Goal: Task Accomplishment & Management: Manage account settings

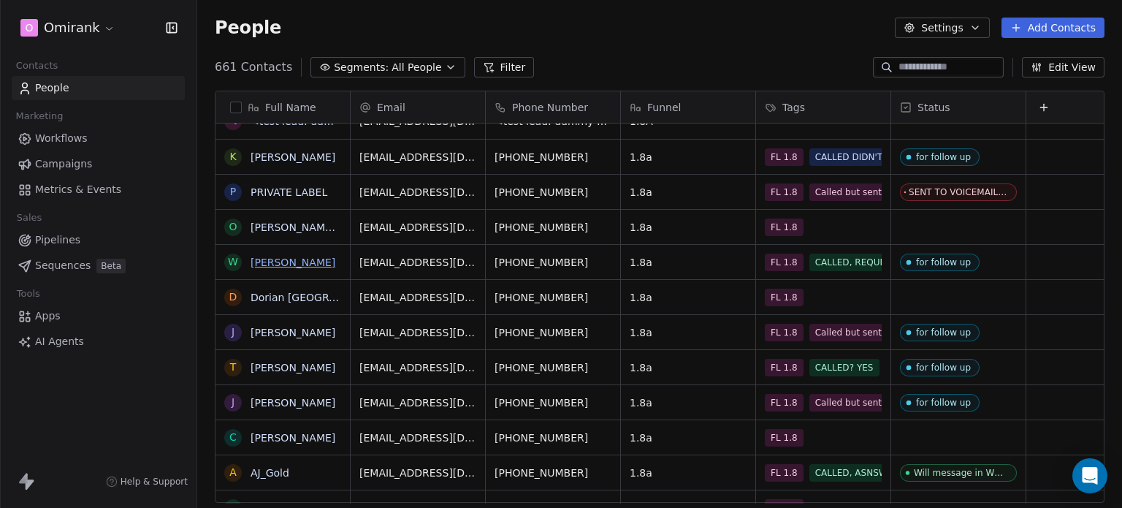
click at [278, 262] on link "Wesley" at bounding box center [293, 262] width 85 height 12
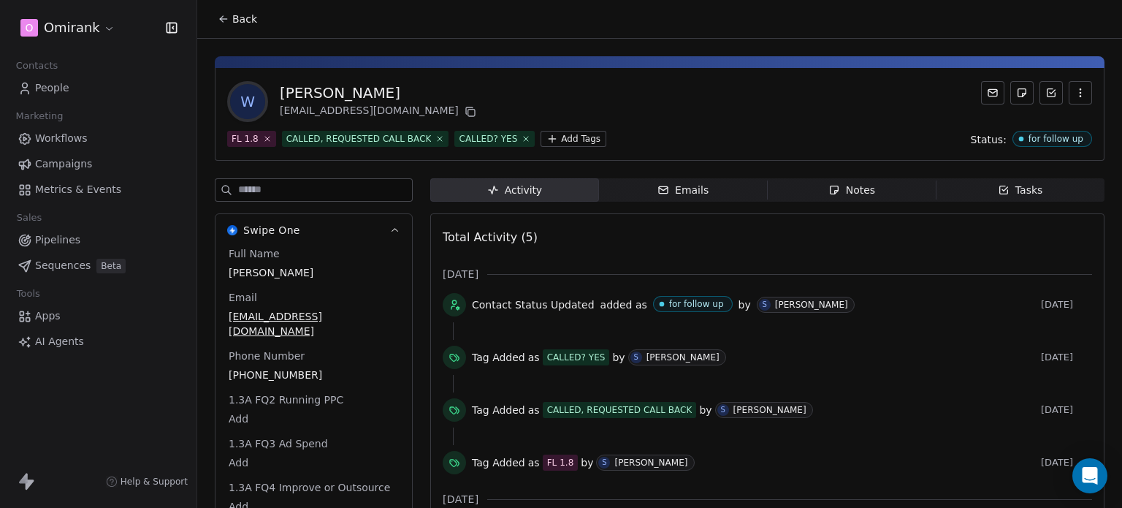
click at [842, 184] on div "Notes" at bounding box center [851, 190] width 47 height 15
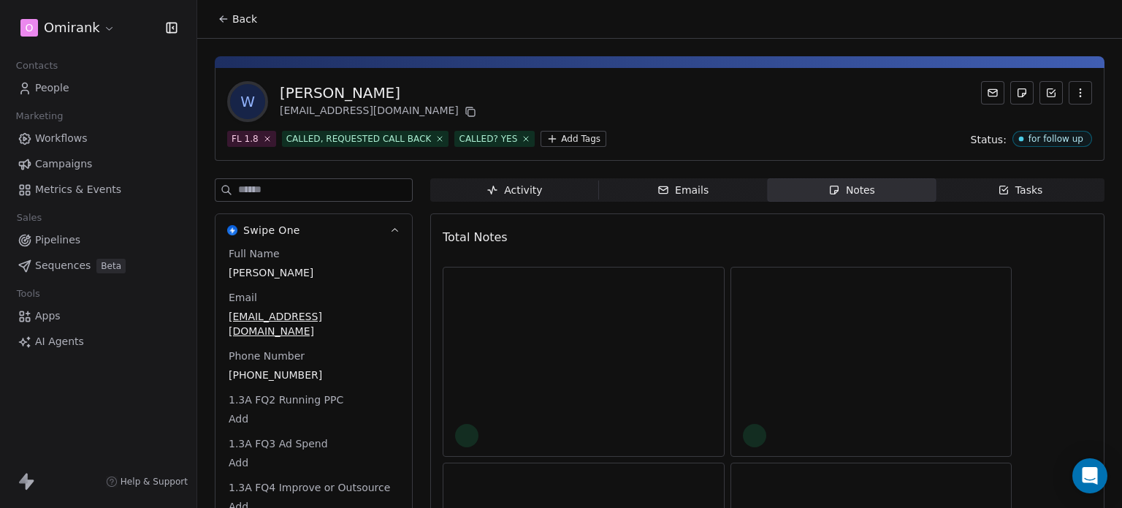
click at [842, 184] on div "Notes" at bounding box center [851, 190] width 47 height 15
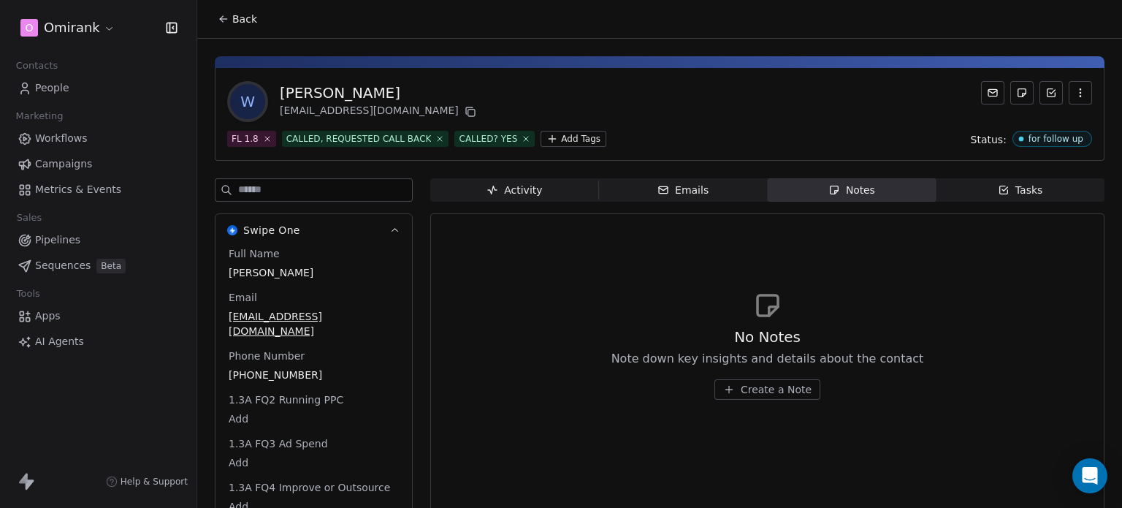
click at [717, 384] on button "Create a Note" at bounding box center [767, 389] width 106 height 20
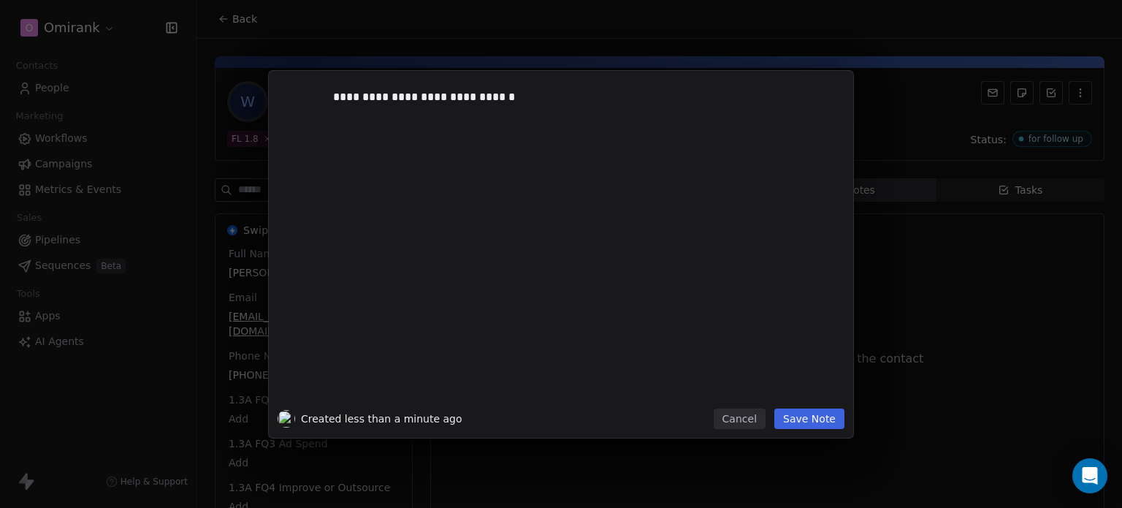
click at [817, 424] on button "Save Note" at bounding box center [809, 418] width 70 height 20
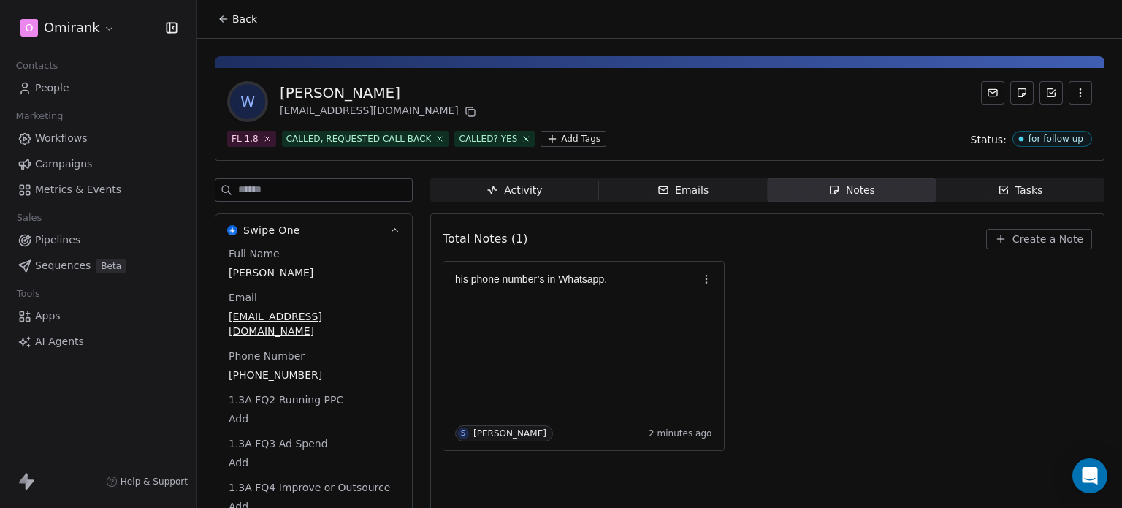
click at [232, 20] on span "Back" at bounding box center [244, 19] width 25 height 15
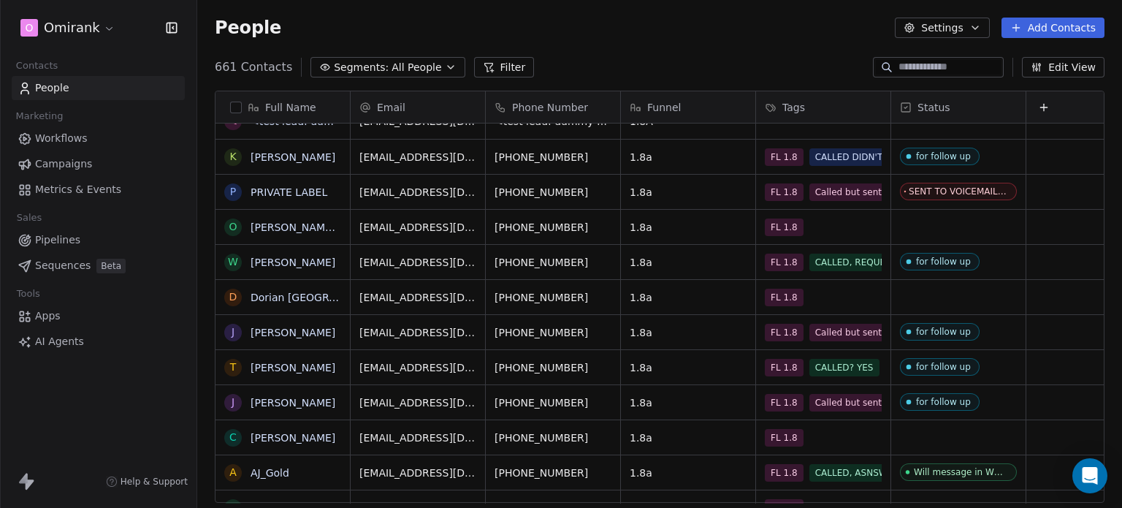
scroll to position [435, 913]
click at [918, 66] on input at bounding box center [950, 67] width 102 height 15
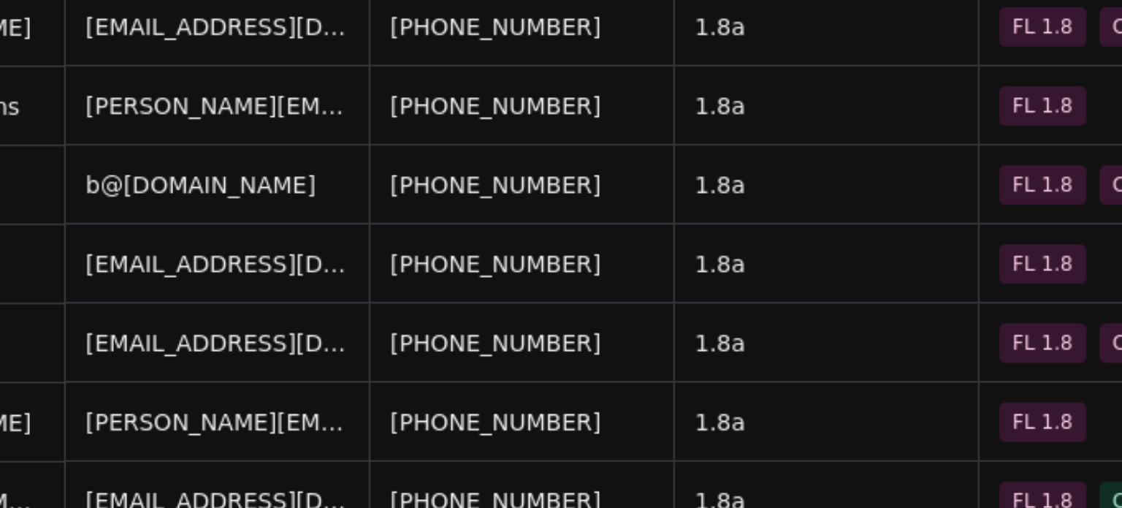
scroll to position [387, 0]
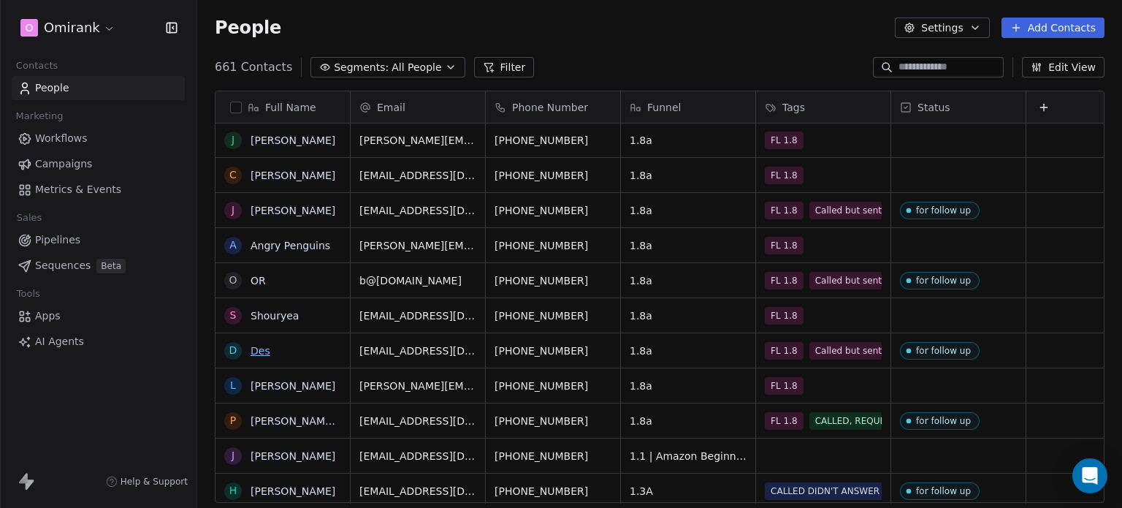
click at [256, 346] on link "Des" at bounding box center [261, 351] width 20 height 12
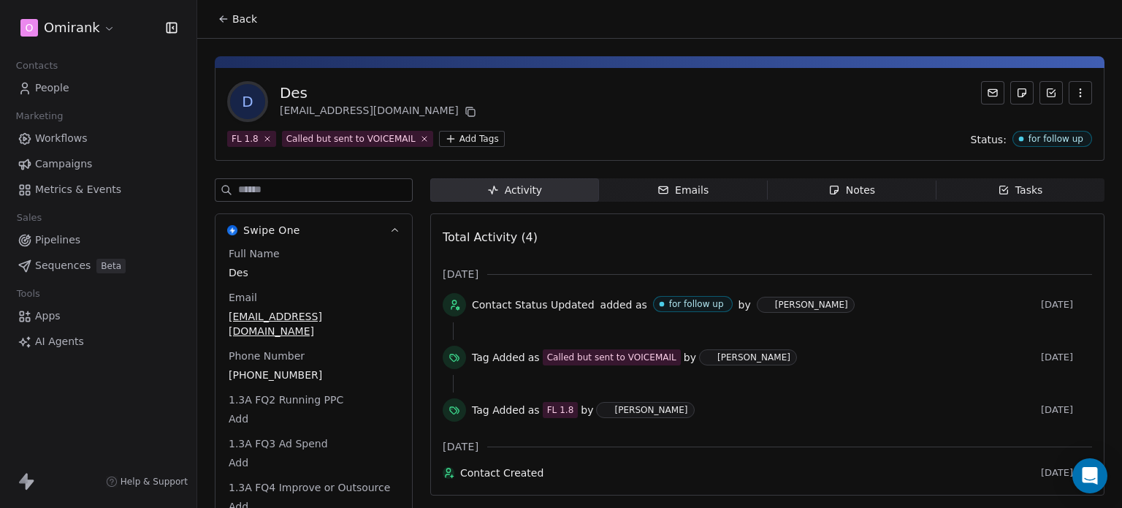
click at [863, 186] on div "Notes" at bounding box center [851, 190] width 47 height 15
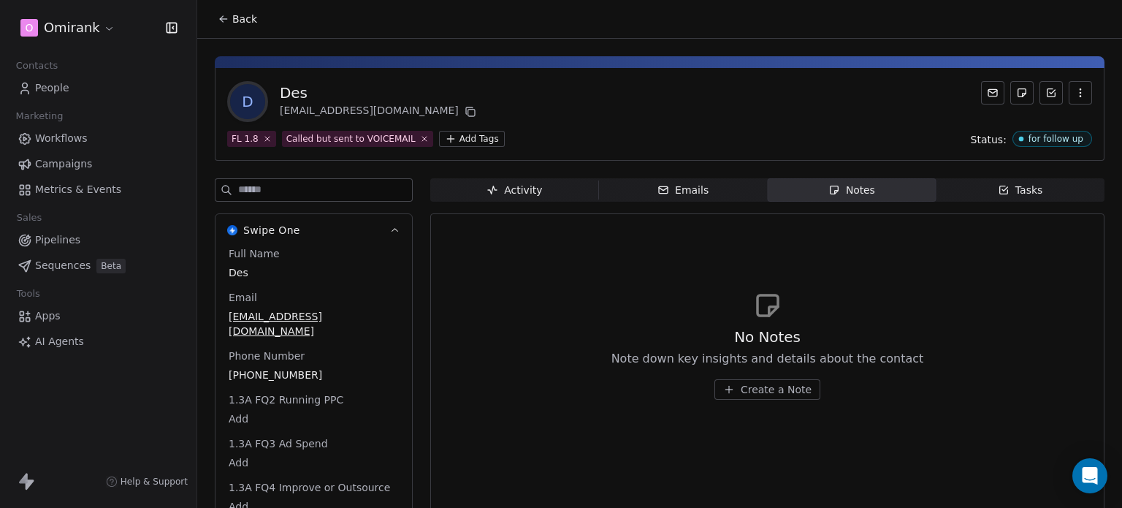
click at [786, 384] on span "Create a Note" at bounding box center [776, 389] width 71 height 15
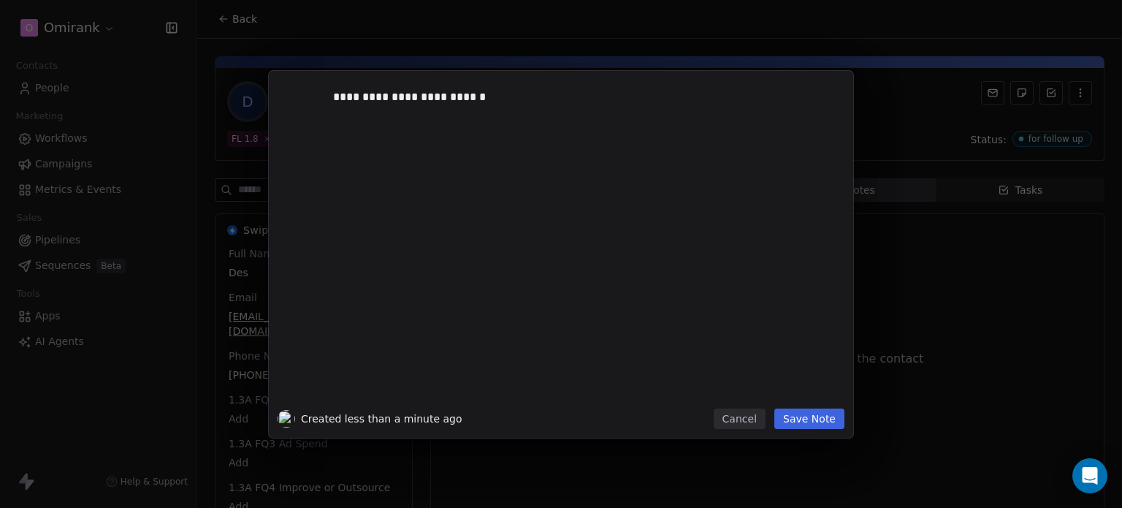
click at [831, 422] on button "Save Note" at bounding box center [809, 418] width 70 height 20
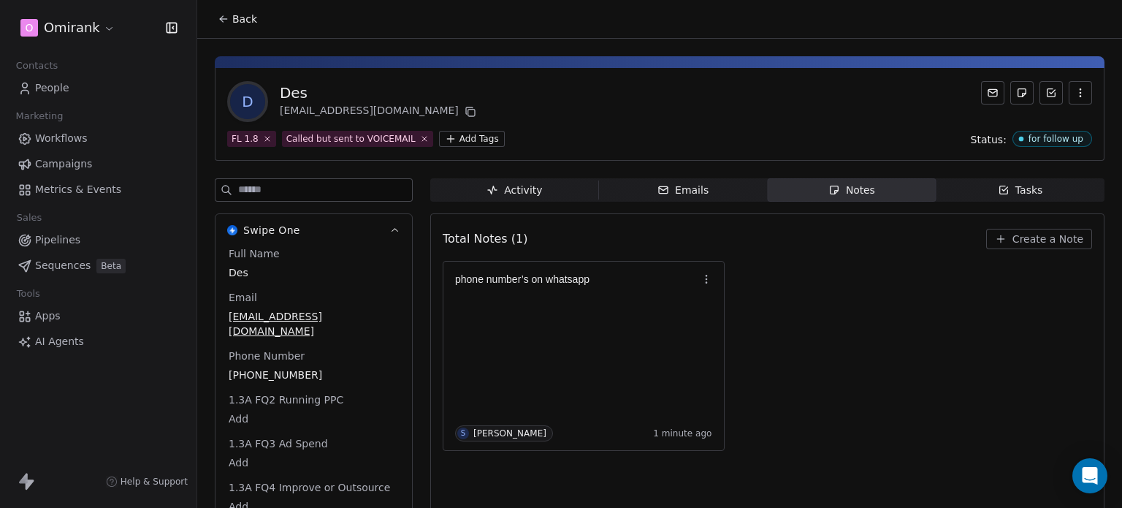
click at [231, 20] on button "Back" at bounding box center [237, 19] width 57 height 26
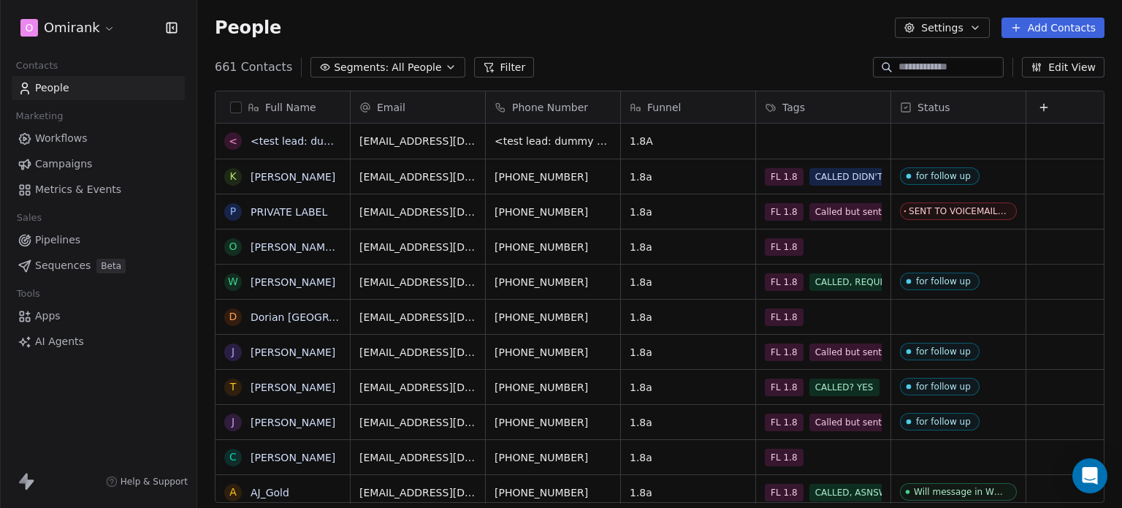
scroll to position [435, 913]
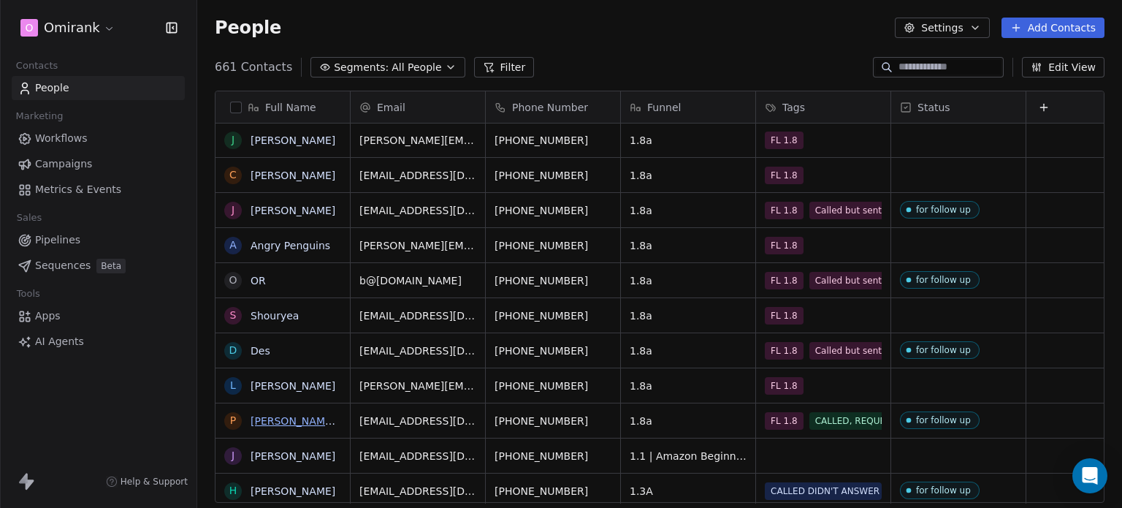
click at [261, 424] on link "Portera Argo" at bounding box center [337, 421] width 173 height 12
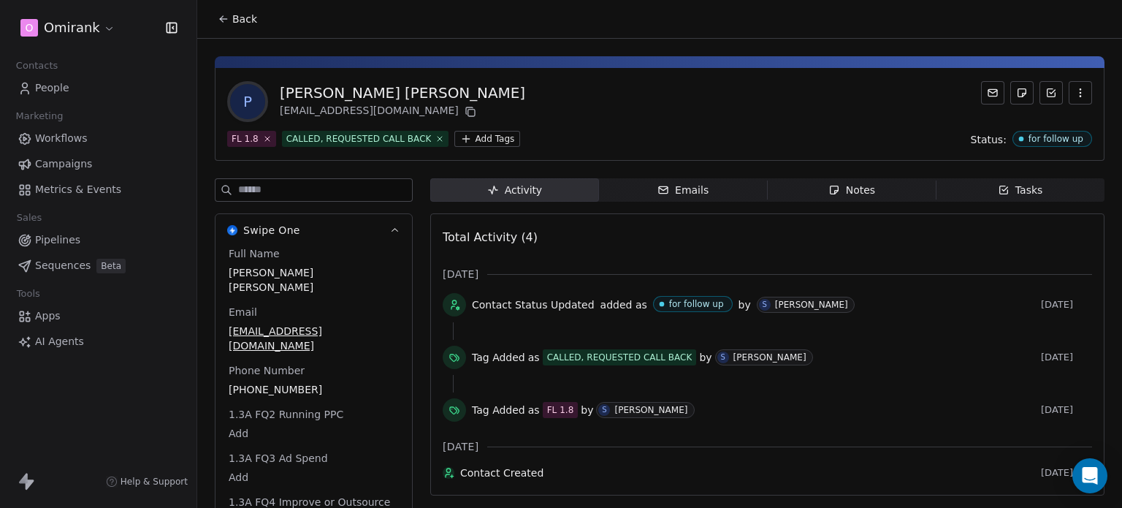
click at [847, 183] on div "Notes" at bounding box center [851, 190] width 47 height 15
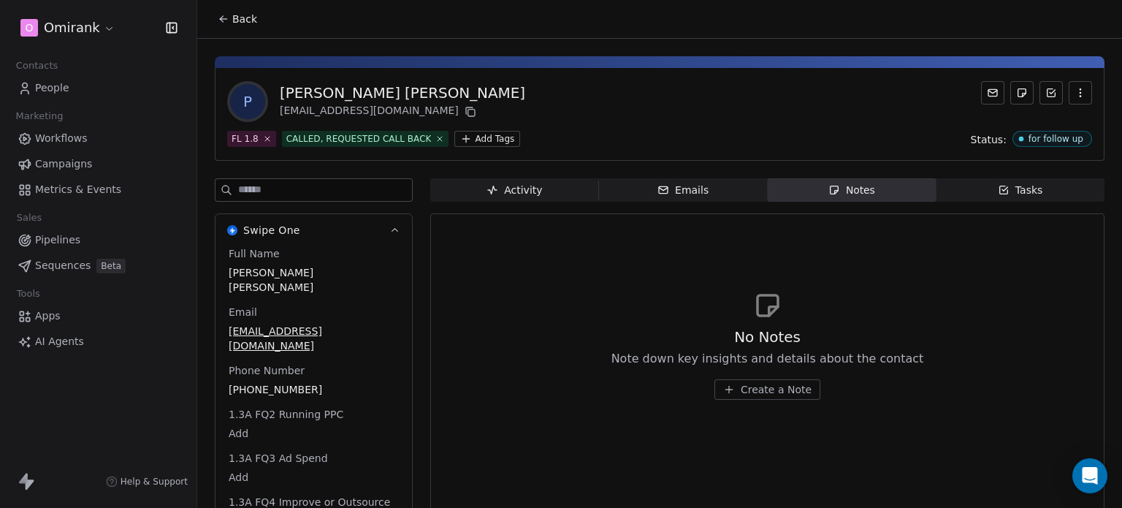
click at [731, 386] on icon "button" at bounding box center [729, 390] width 12 height 12
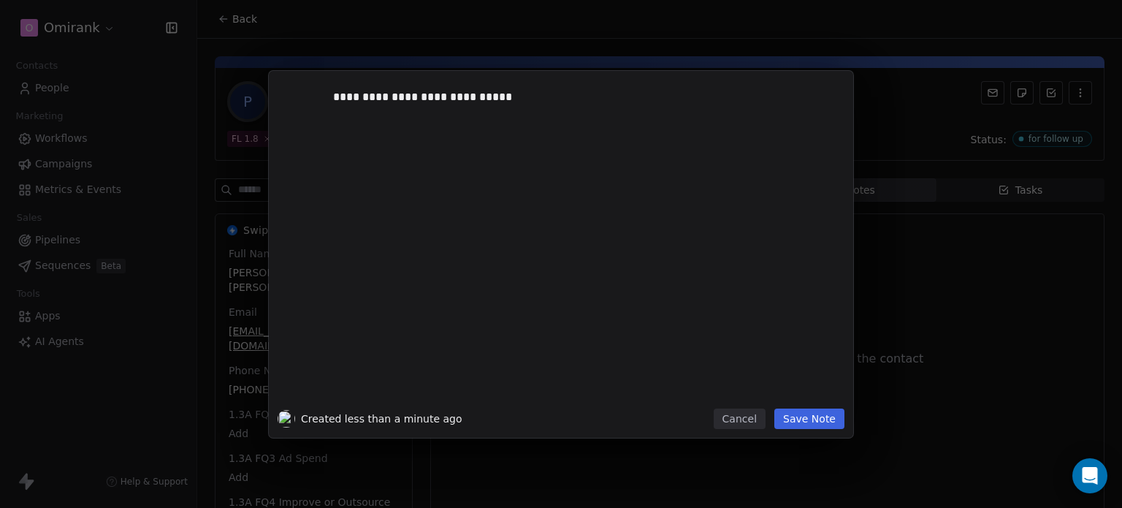
click at [806, 414] on button "Save Note" at bounding box center [809, 418] width 70 height 20
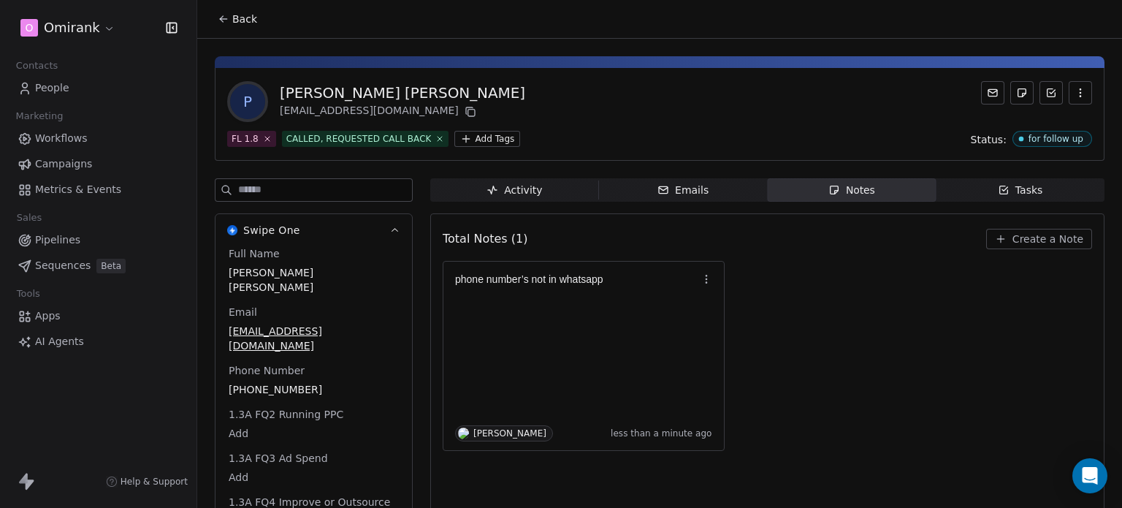
click at [234, 12] on span "Back" at bounding box center [244, 19] width 25 height 15
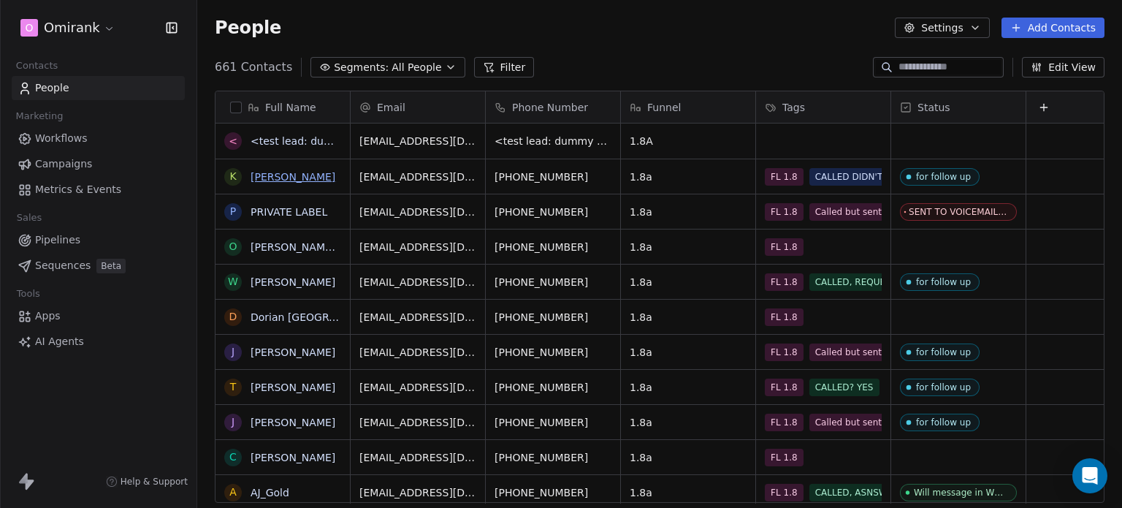
click at [296, 176] on link "Kay Rehman" at bounding box center [293, 177] width 85 height 12
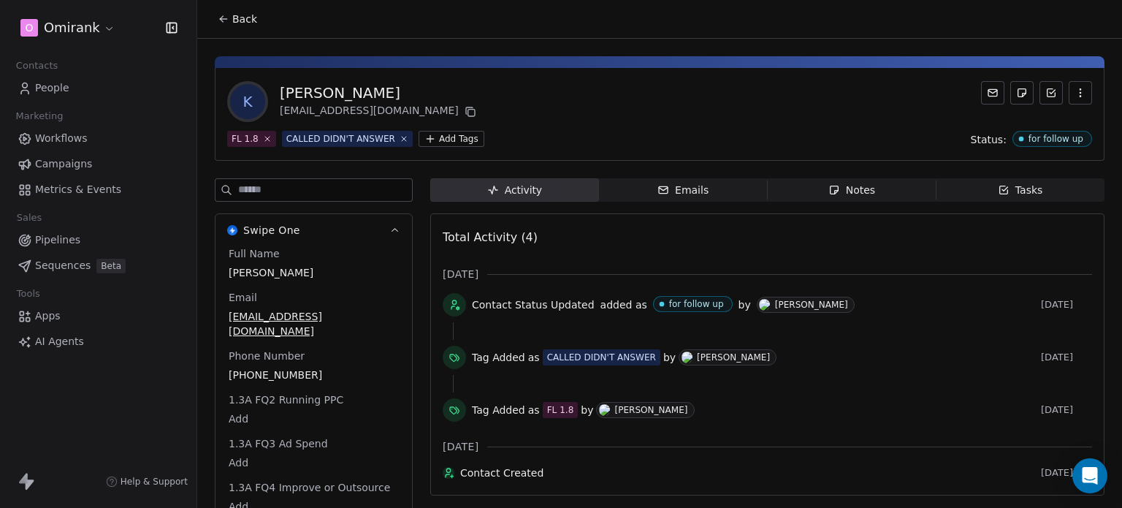
click at [844, 183] on div "Notes" at bounding box center [851, 190] width 47 height 15
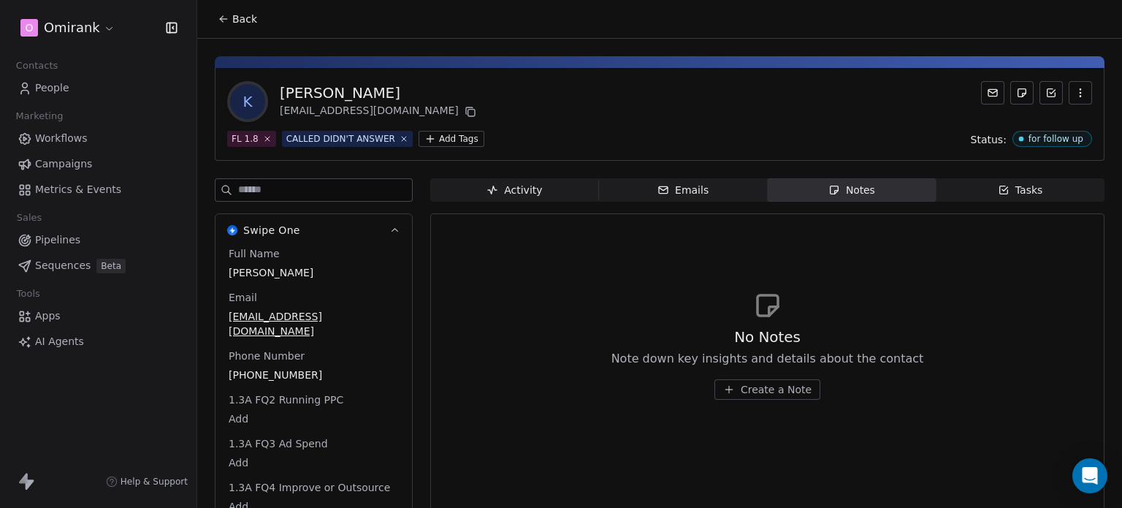
click at [731, 191] on span "Emails Emails" at bounding box center [683, 189] width 169 height 23
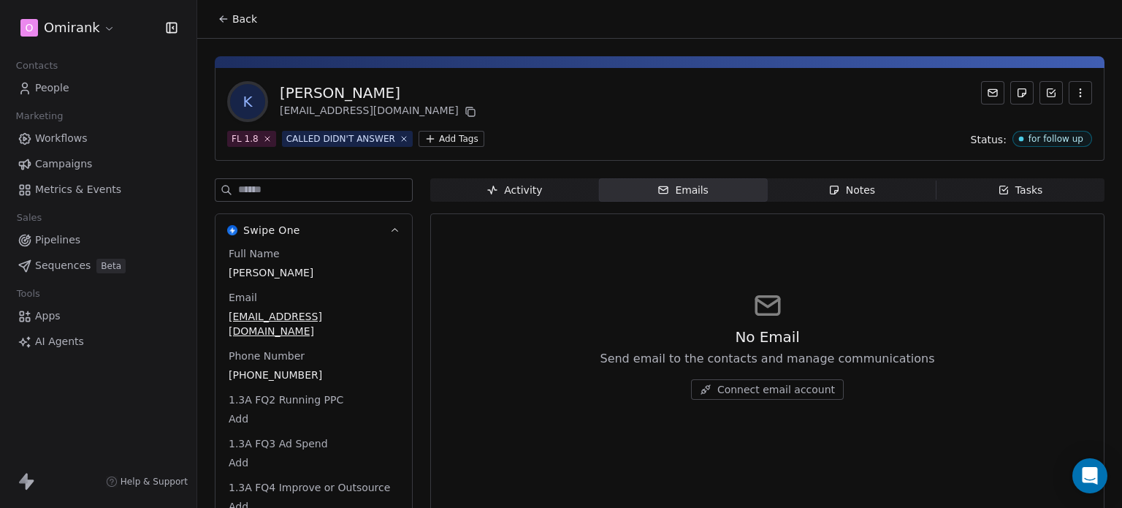
click at [569, 197] on span "Activity Activity" at bounding box center [514, 189] width 169 height 23
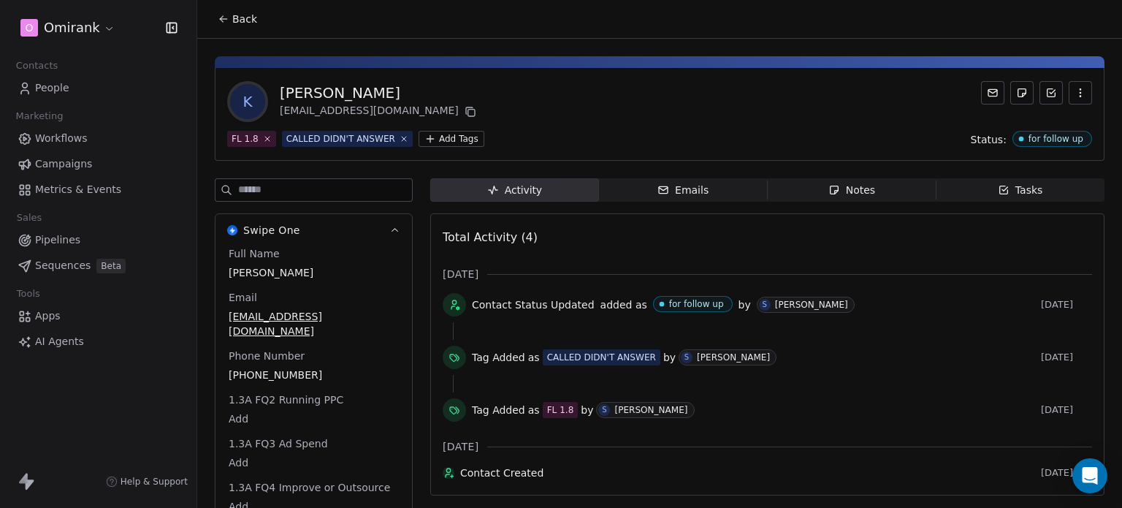
click at [242, 16] on span "Back" at bounding box center [244, 19] width 25 height 15
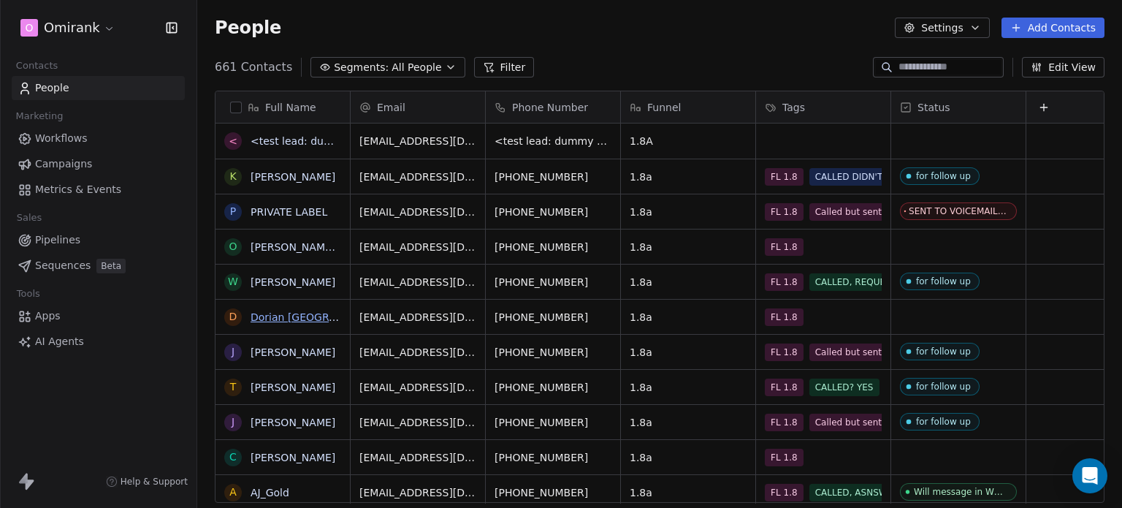
click at [281, 316] on link "Dorian Spain" at bounding box center [323, 317] width 145 height 12
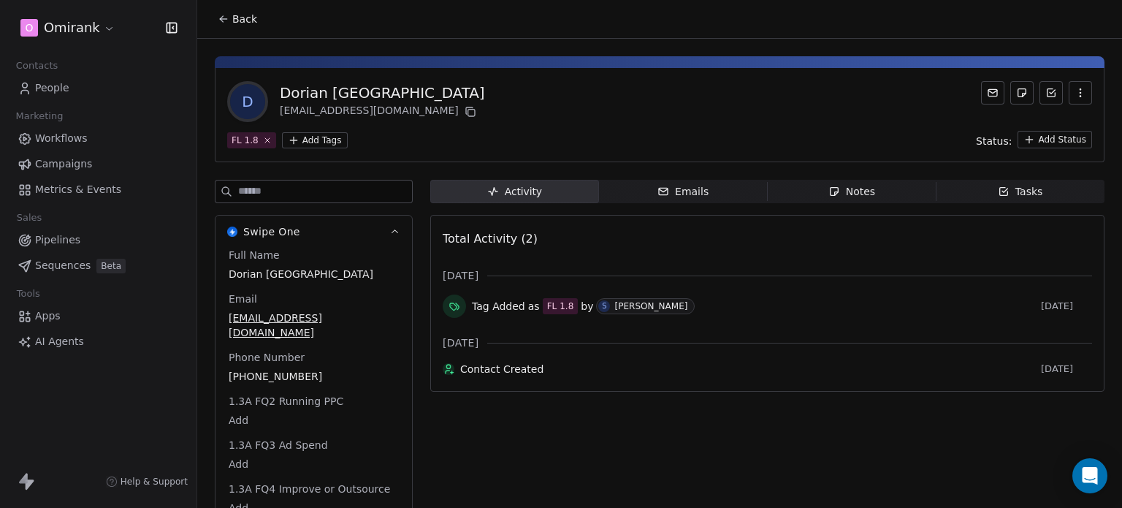
click at [852, 194] on div "Notes" at bounding box center [851, 191] width 47 height 15
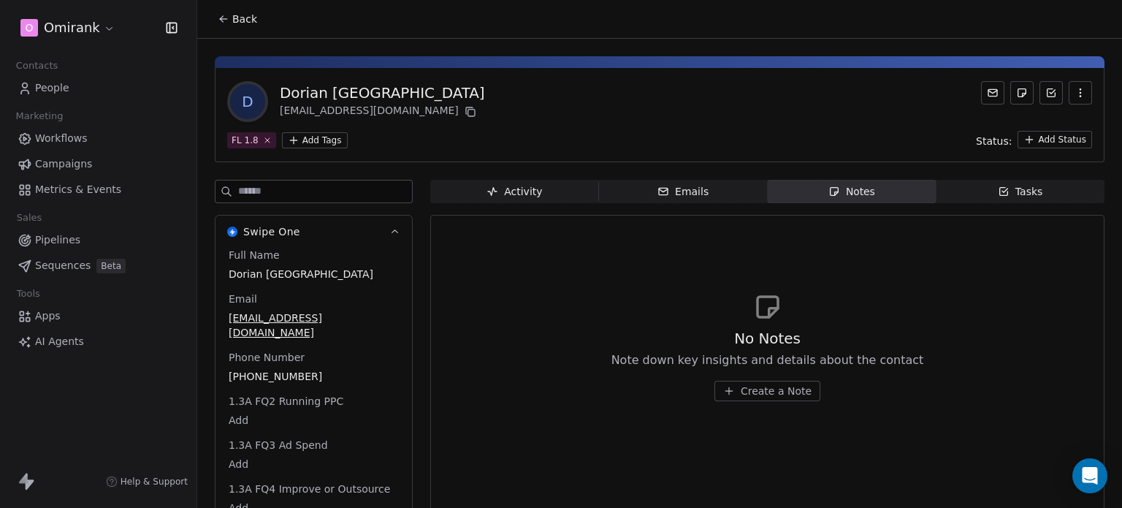
click at [757, 384] on span "Create a Note" at bounding box center [776, 391] width 71 height 15
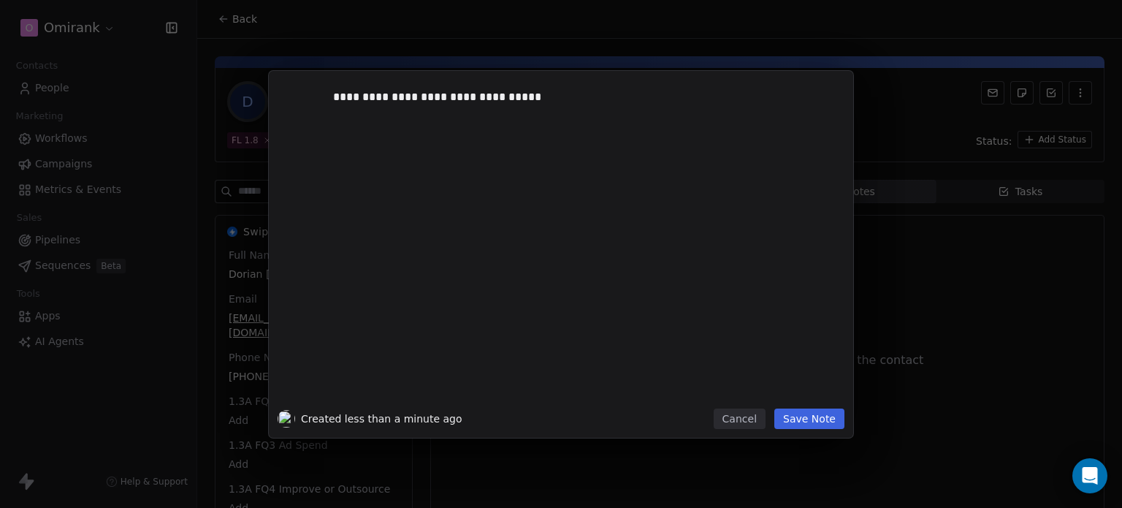
click at [784, 420] on button "Save Note" at bounding box center [809, 418] width 70 height 20
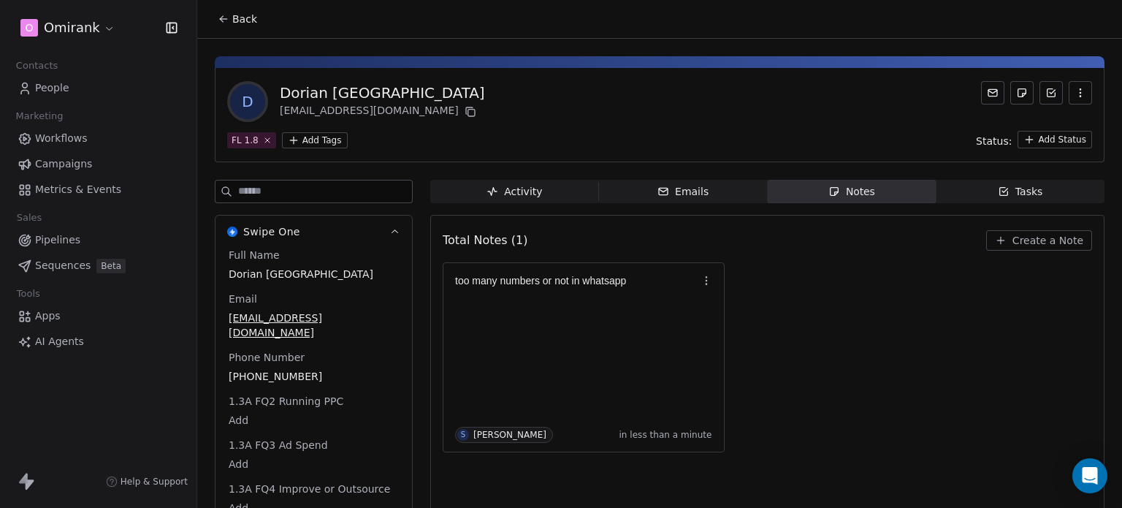
click at [329, 350] on div "Phone Number +13412479078" at bounding box center [314, 367] width 176 height 35
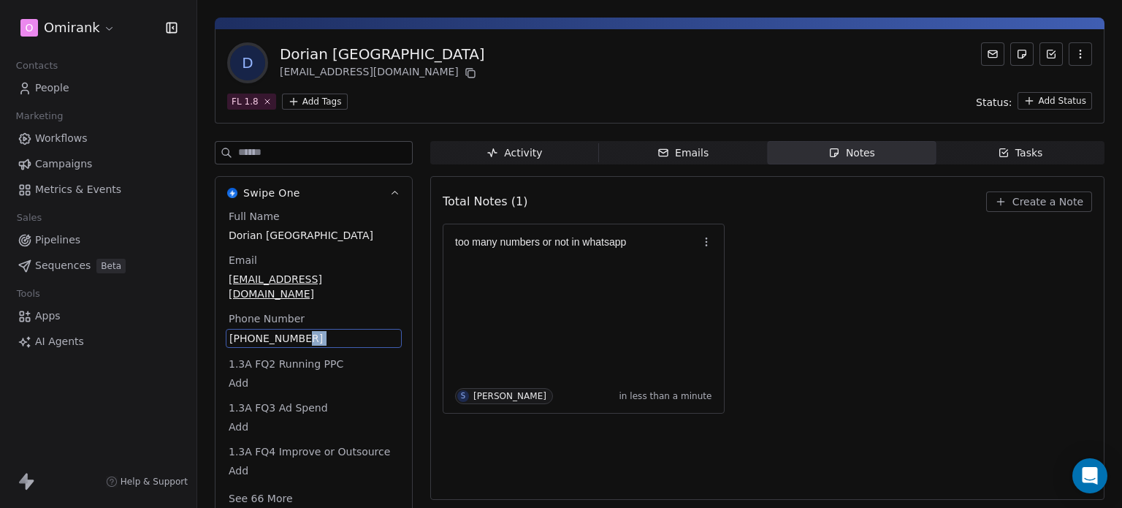
click at [316, 356] on div "Full Name Dorian Spain Email dorianspain08@gmail.com Phone Number +13412479078 …" at bounding box center [314, 359] width 176 height 300
click at [316, 356] on div "1.3A FQ2 Running PPC Add" at bounding box center [314, 373] width 176 height 35
click at [316, 331] on span "+13412479078" at bounding box center [313, 338] width 169 height 15
click at [546, 319] on html "**********" at bounding box center [561, 254] width 1122 height 508
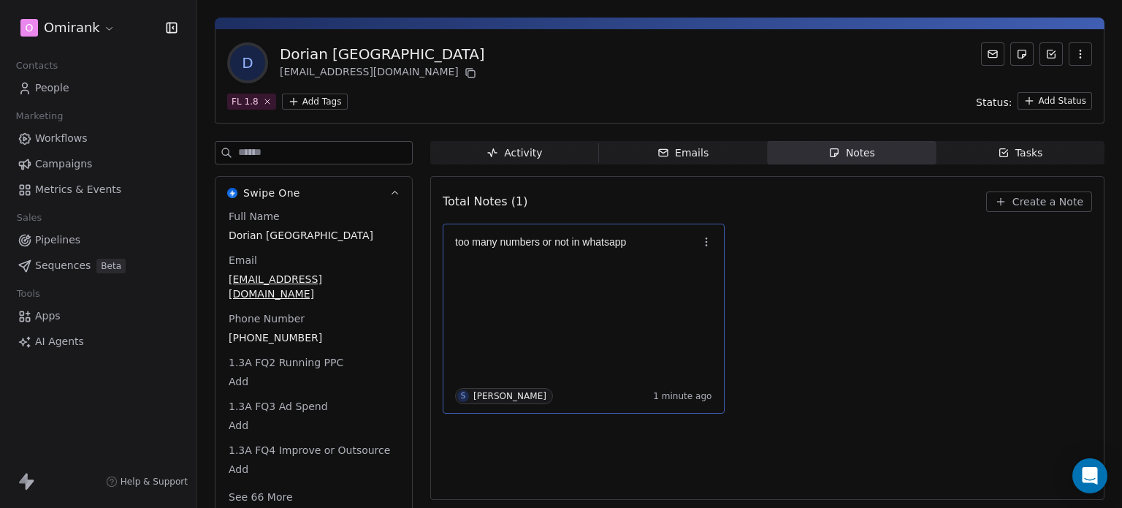
click at [538, 253] on p at bounding box center [576, 254] width 243 height 12
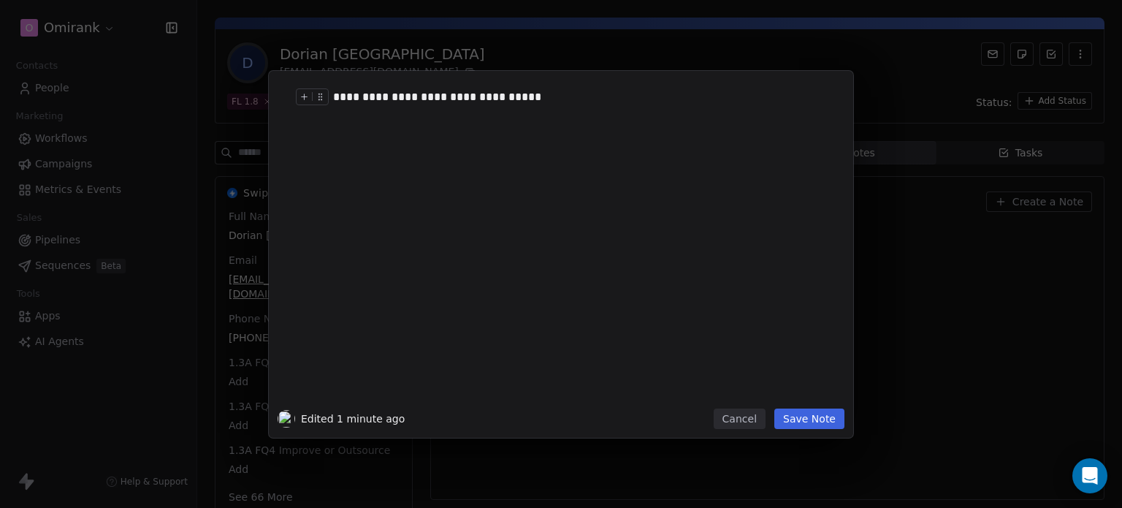
click at [445, 99] on div "**********" at bounding box center [577, 97] width 489 height 18
click at [336, 91] on div "**********" at bounding box center [577, 97] width 489 height 18
click at [817, 416] on button "Save Note" at bounding box center [809, 418] width 70 height 20
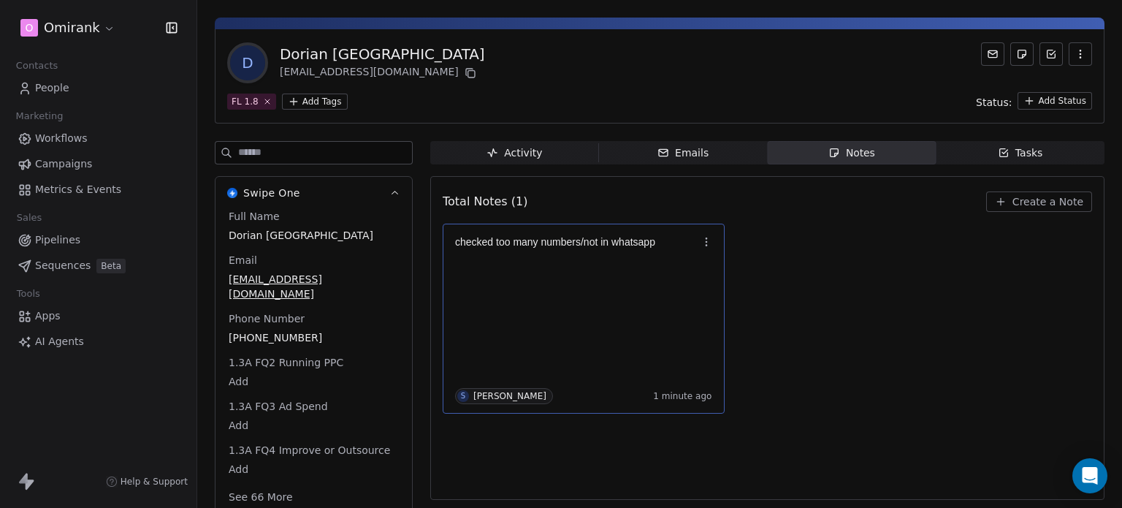
click at [576, 267] on div "checked too many numbers/not in whatsapp S Sher Rivera 1 minute ago" at bounding box center [583, 318] width 257 height 171
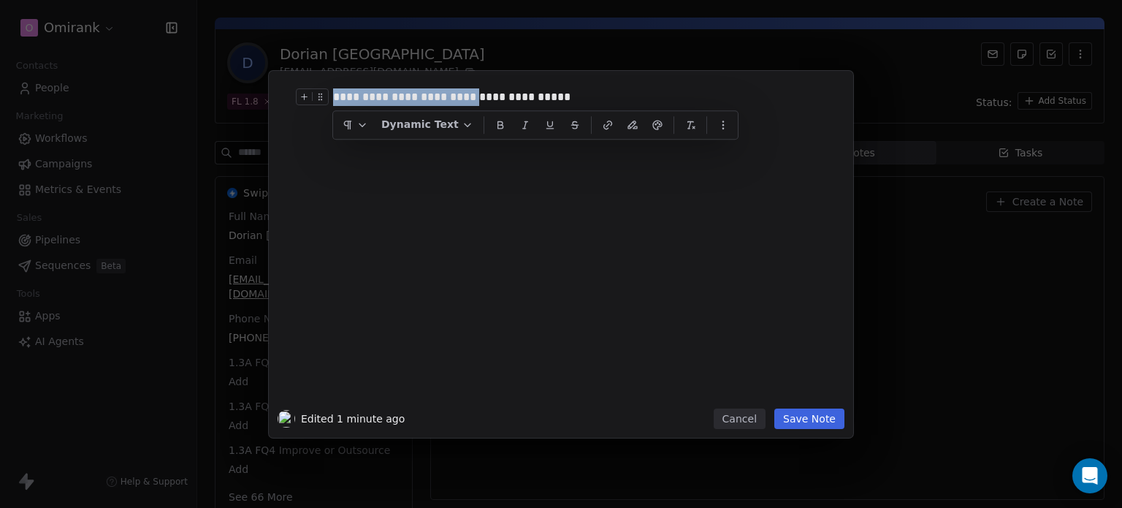
drag, startPoint x: 482, startPoint y: 94, endPoint x: 316, endPoint y: 98, distance: 166.6
click at [333, 98] on div "**********" at bounding box center [583, 97] width 500 height 18
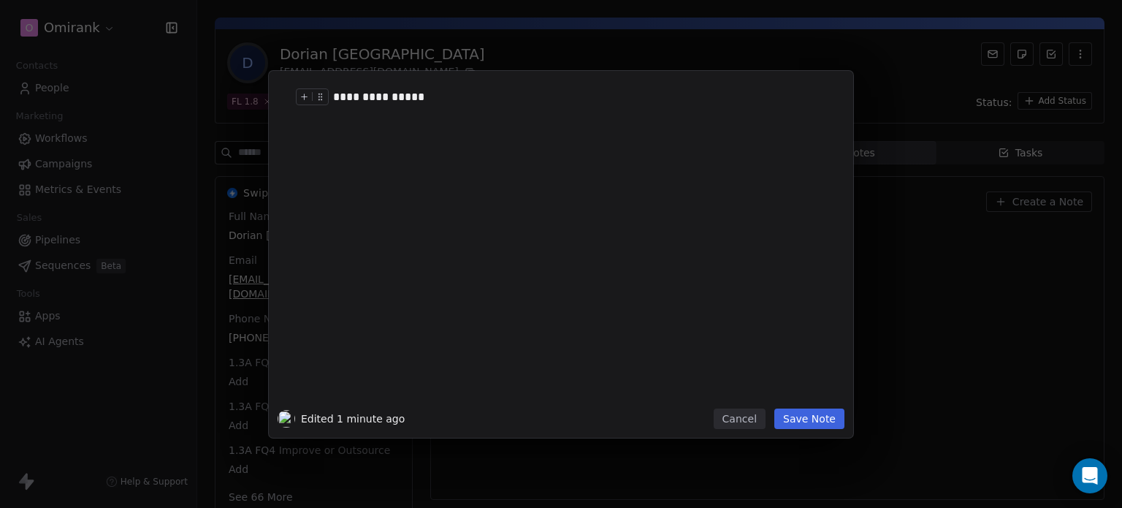
click at [810, 418] on button "Save Note" at bounding box center [809, 418] width 70 height 20
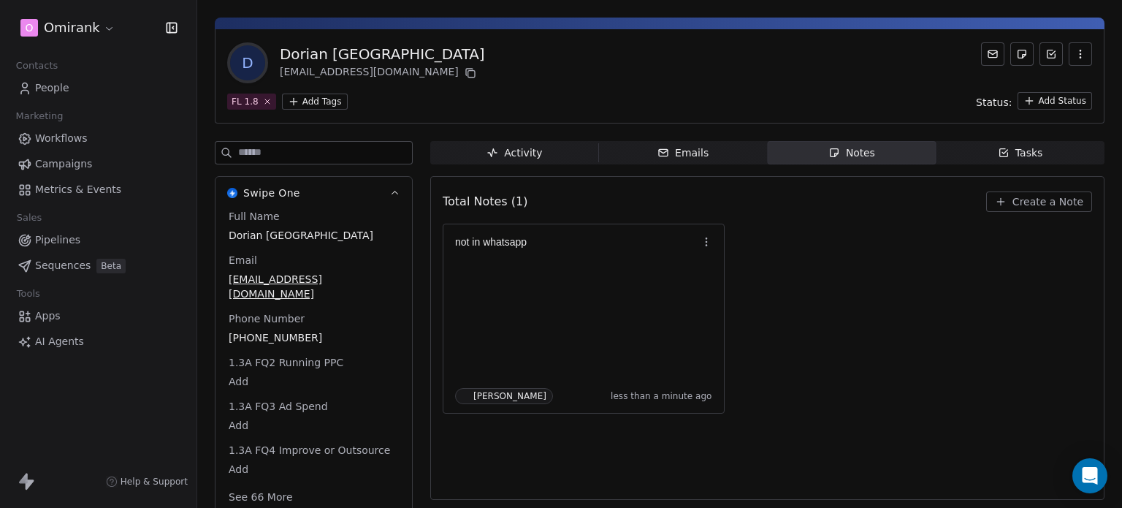
click at [815, 278] on div "not in whatsapp Sher Rivera less than a minute ago" at bounding box center [767, 319] width 649 height 190
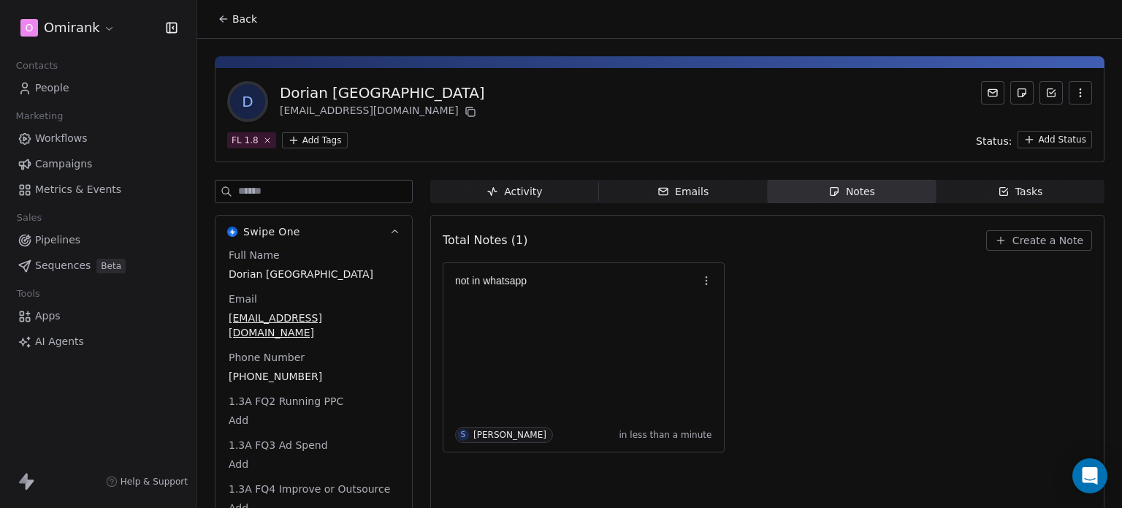
click at [229, 15] on icon at bounding box center [224, 19] width 12 height 12
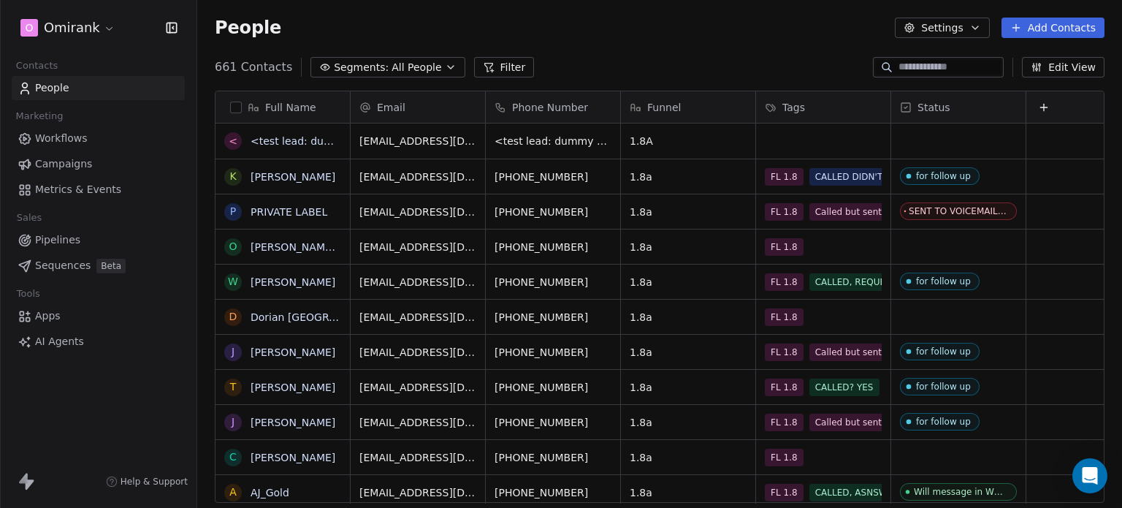
scroll to position [435, 913]
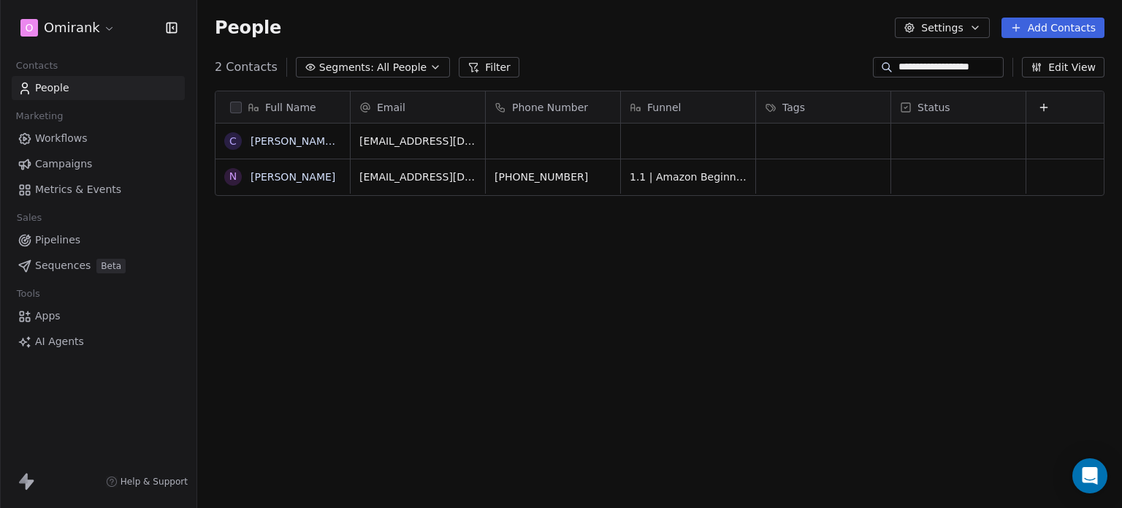
scroll to position [435, 913]
